Goal: Find specific page/section: Find specific page/section

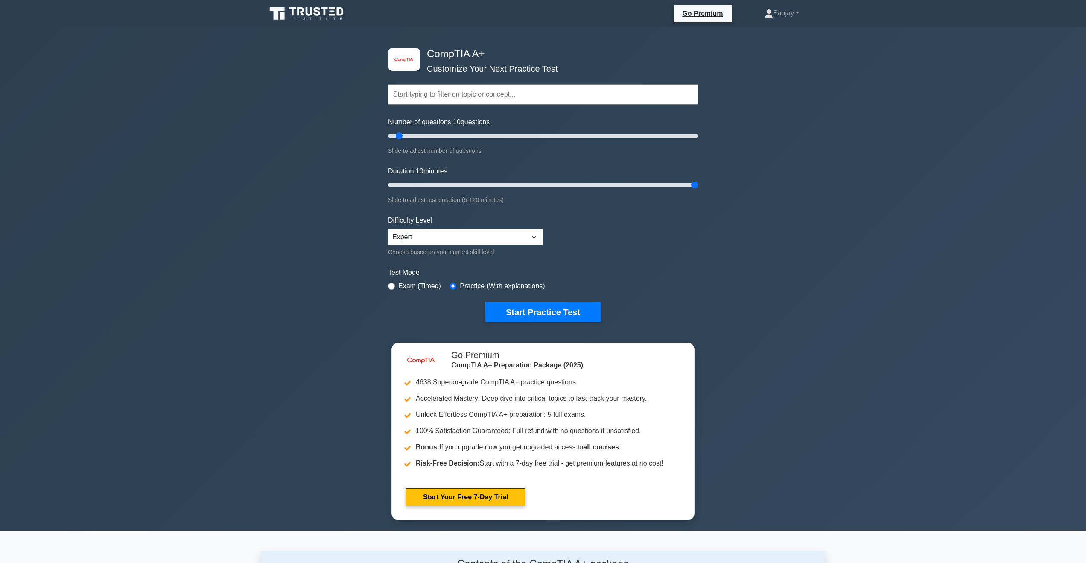
click at [531, 91] on input "text" at bounding box center [543, 94] width 310 height 20
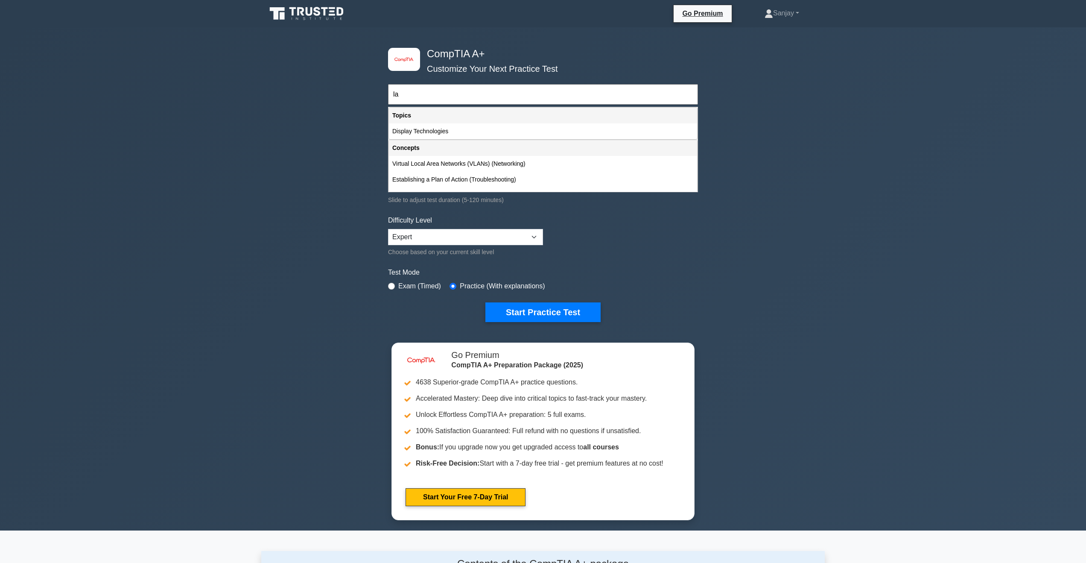
type input "l"
type input "h"
type input "m"
type input "l"
click at [433, 131] on div "Mobile Devices" at bounding box center [543, 131] width 308 height 16
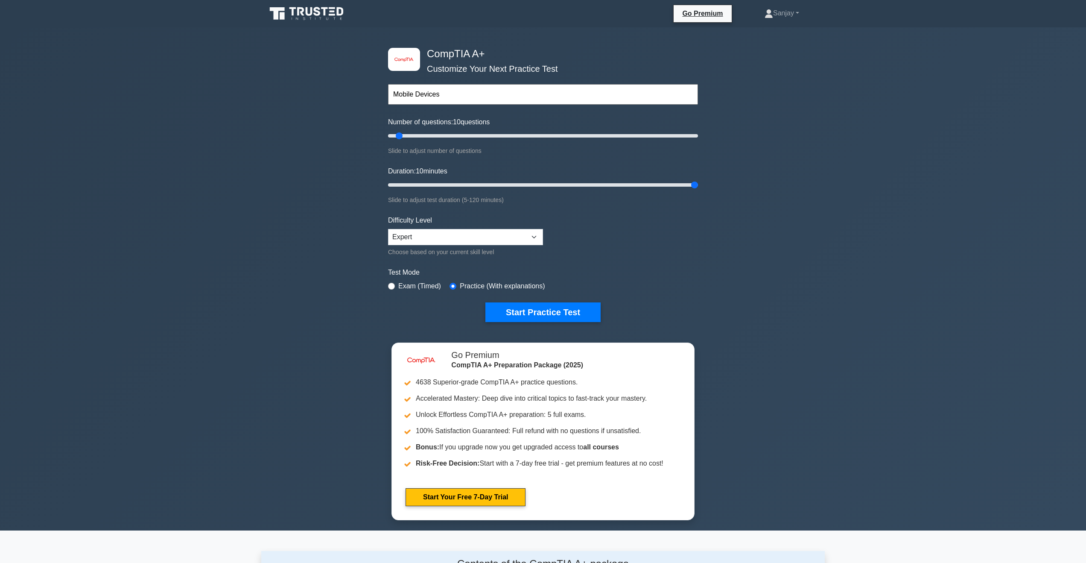
click at [490, 104] on input "Mobile Devices" at bounding box center [543, 94] width 310 height 20
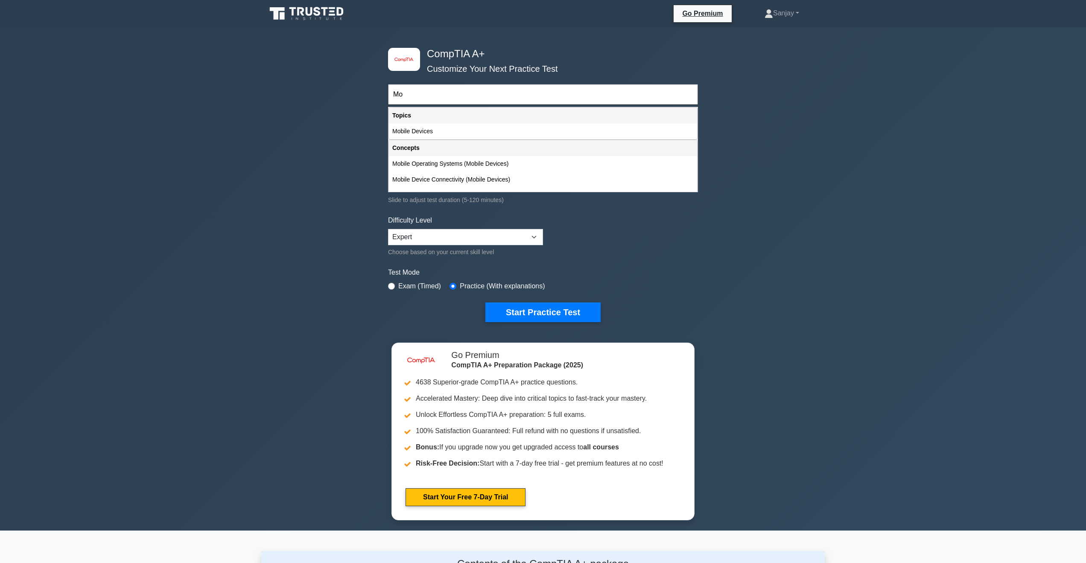
type input "M"
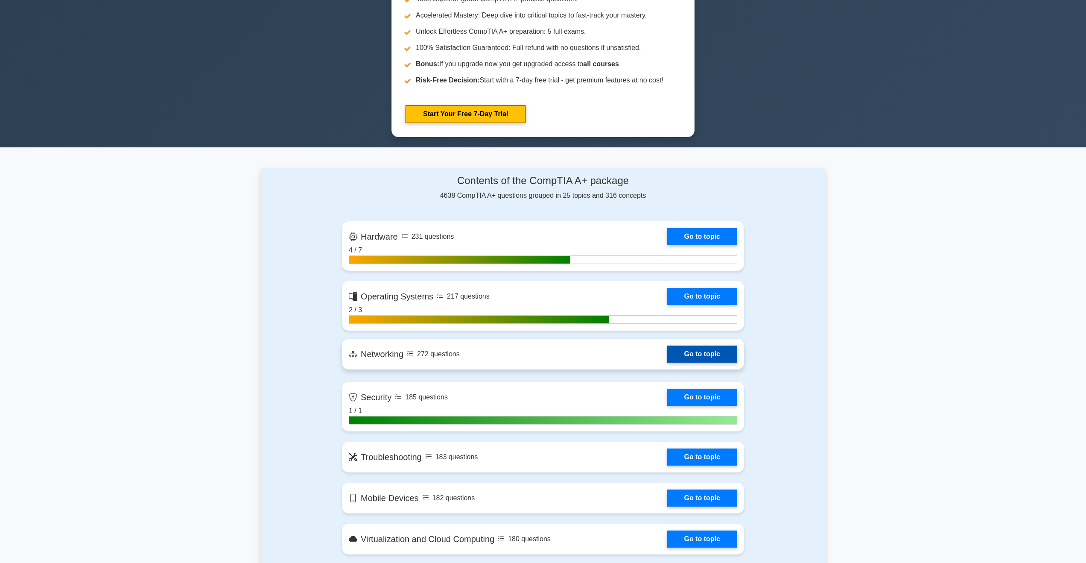
scroll to position [384, 0]
